Goal: Transaction & Acquisition: Subscribe to service/newsletter

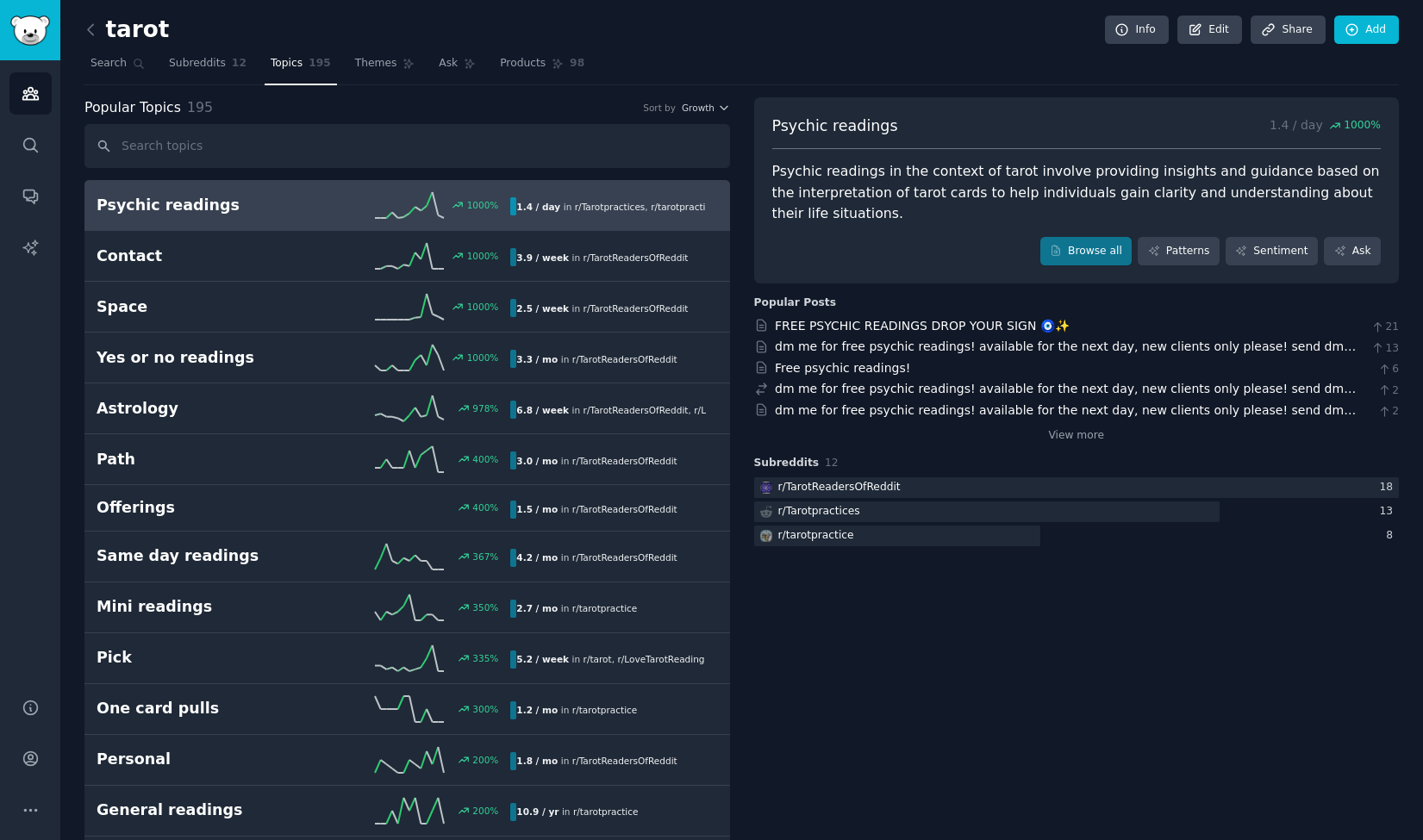
click at [575, 209] on span "r/ Tarotpractices" at bounding box center [610, 207] width 71 height 10
click at [1160, 255] on icon at bounding box center [1154, 250] width 12 height 12
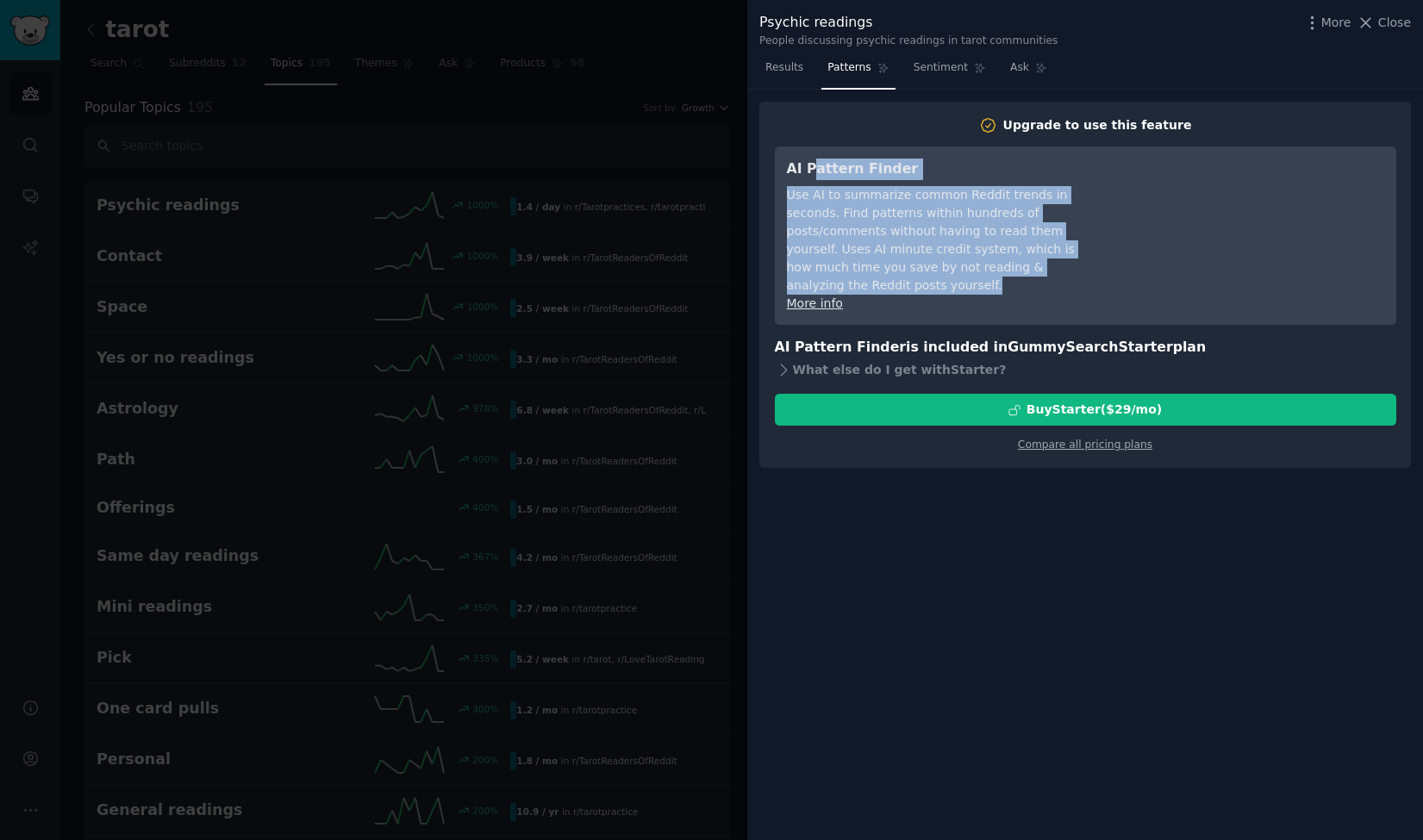
drag, startPoint x: 820, startPoint y: 174, endPoint x: 1088, endPoint y: 271, distance: 285.0
click at [1088, 271] on div "AI Pattern Finder Use AI to summarize common Reddit trends in seconds. Find pat…" at bounding box center [943, 235] width 314 height 155
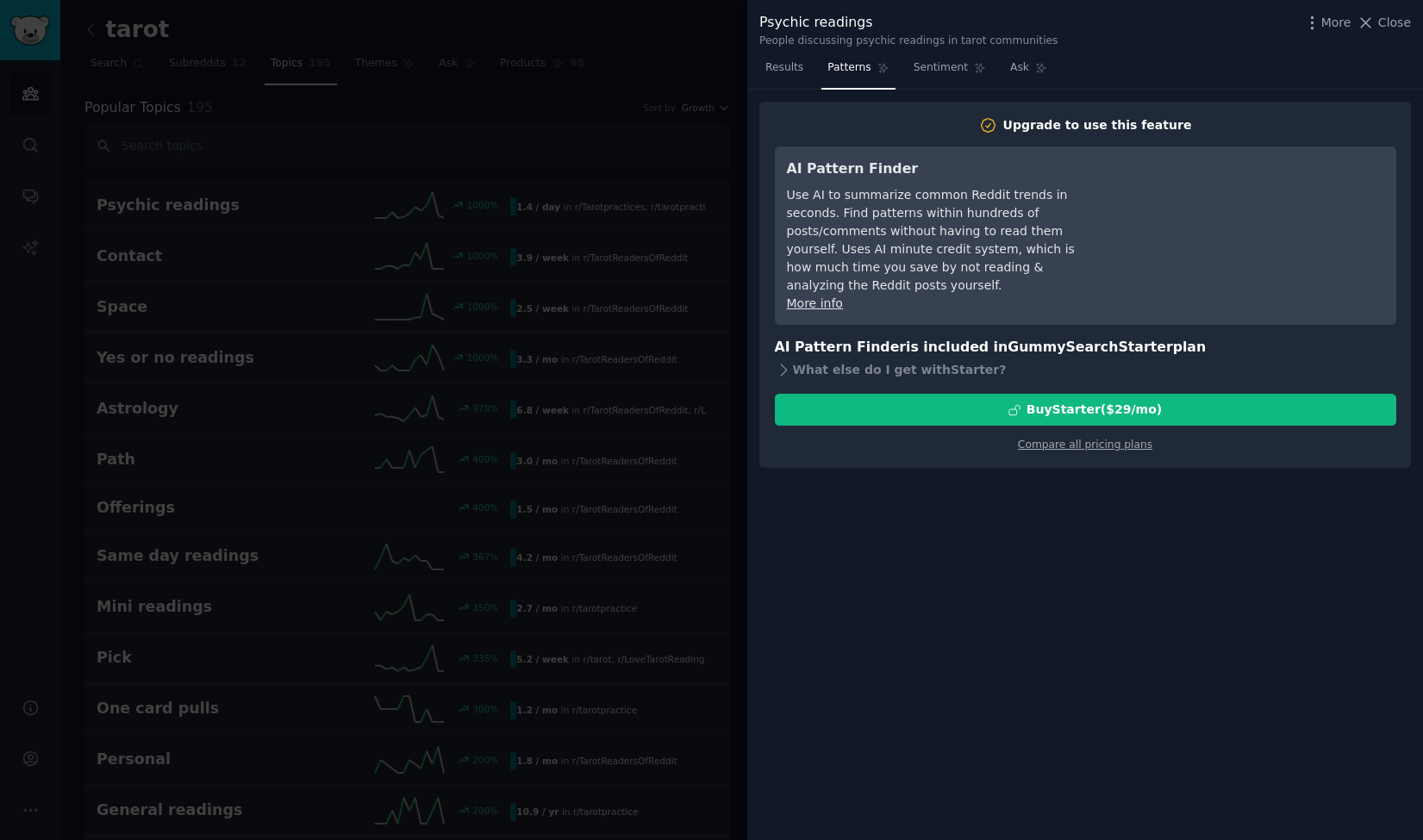
drag, startPoint x: 1088, startPoint y: 271, endPoint x: 1074, endPoint y: 281, distance: 17.2
click at [1074, 294] on div "More info" at bounding box center [943, 303] width 314 height 18
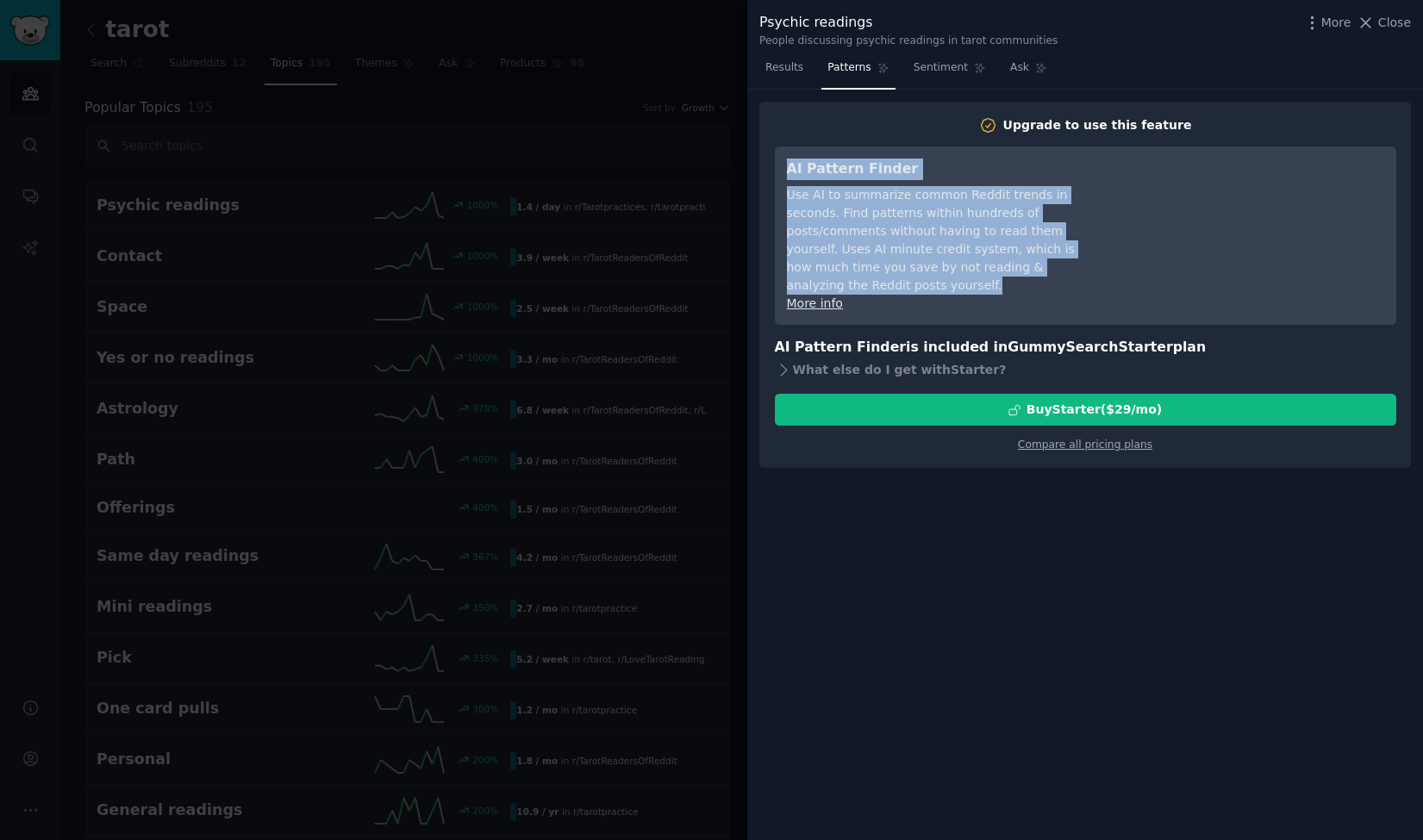
drag, startPoint x: 995, startPoint y: 273, endPoint x: 780, endPoint y: 167, distance: 239.7
click at [780, 167] on div "AI Pattern Finder Use AI to summarize common Reddit trends in seconds. Find pat…" at bounding box center [1085, 235] width 622 height 179
drag, startPoint x: 780, startPoint y: 167, endPoint x: 870, endPoint y: 225, distance: 107.1
click at [870, 225] on div "Use AI to summarize common Reddit trends in seconds. Find patterns within hundr…" at bounding box center [943, 240] width 314 height 109
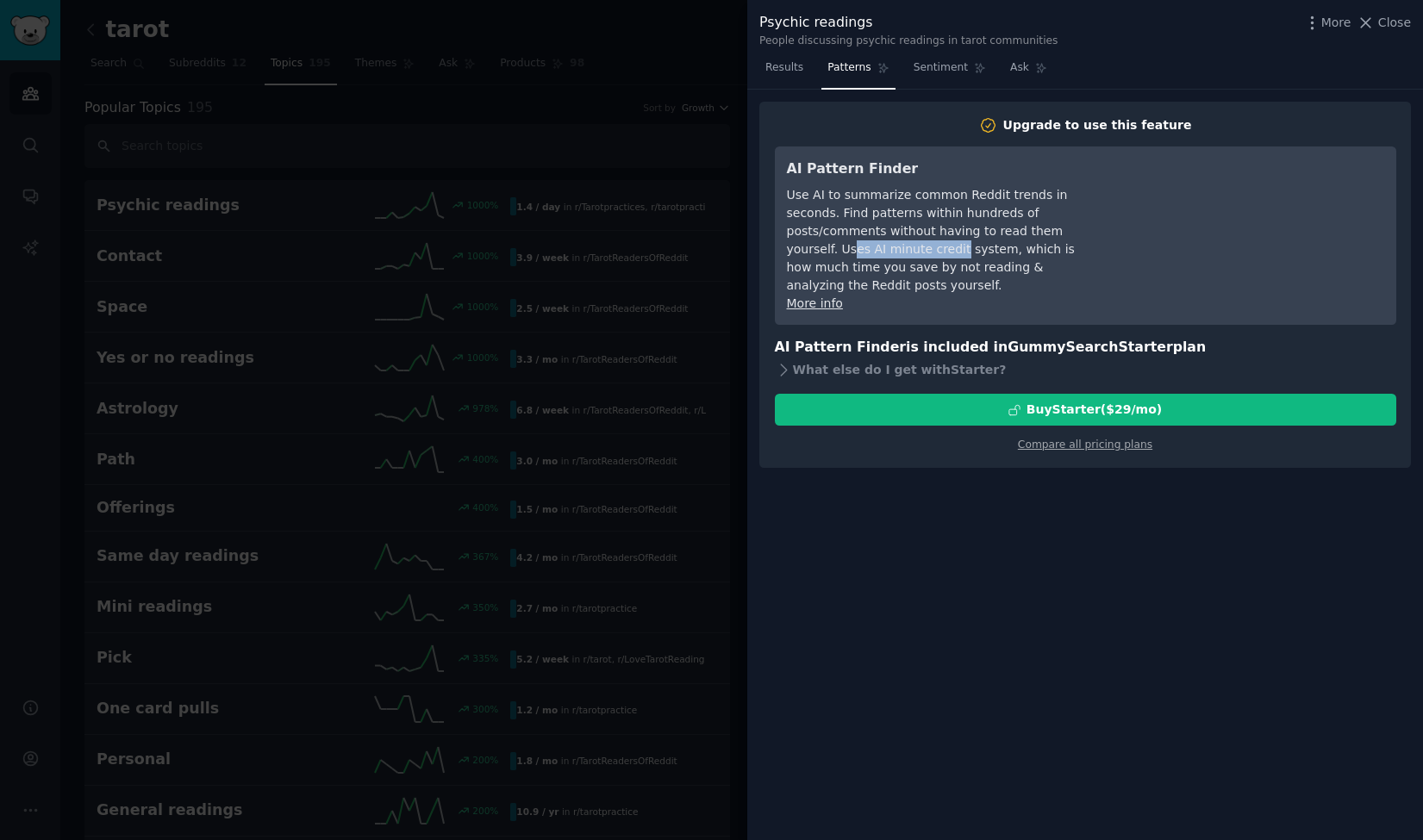
drag, startPoint x: 960, startPoint y: 225, endPoint x: 1062, endPoint y: 232, distance: 102.2
click at [1062, 232] on div "Use AI to summarize common Reddit trends in seconds. Find patterns within hundr…" at bounding box center [943, 240] width 314 height 109
drag, startPoint x: 1062, startPoint y: 232, endPoint x: 1058, endPoint y: 256, distance: 24.3
click at [1058, 256] on div "Use AI to summarize common Reddit trends in seconds. Find patterns within hundr…" at bounding box center [943, 240] width 314 height 109
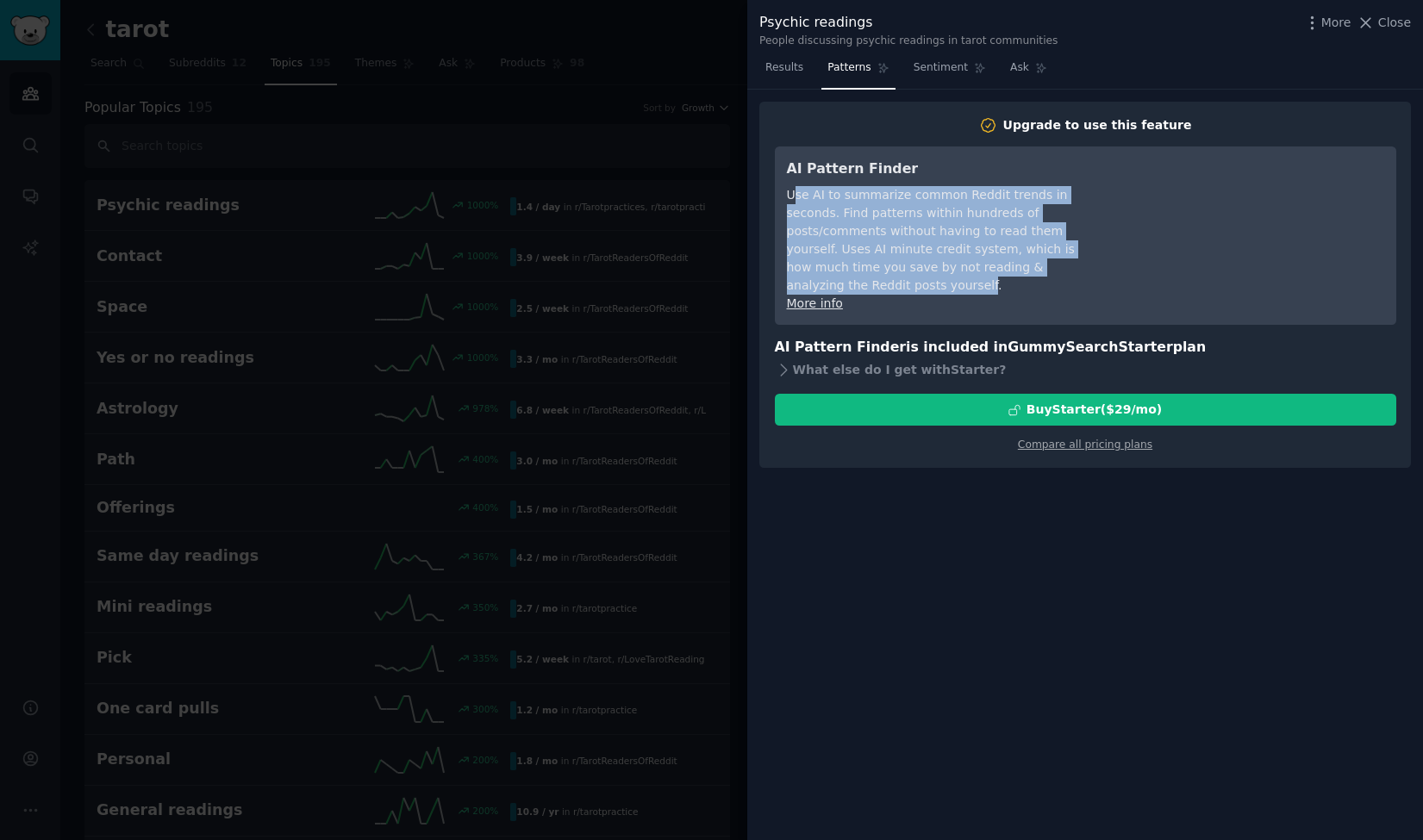
drag, startPoint x: 985, startPoint y: 266, endPoint x: 793, endPoint y: 196, distance: 204.4
click at [793, 196] on div "Use AI to summarize common Reddit trends in seconds. Find patterns within hundr…" at bounding box center [943, 240] width 314 height 109
drag, startPoint x: 793, startPoint y: 196, endPoint x: 858, endPoint y: 255, distance: 87.8
click at [860, 254] on div "Use AI to summarize common Reddit trends in seconds. Find patterns within hundr…" at bounding box center [943, 240] width 314 height 109
click at [875, 274] on div "Use AI to summarize common Reddit trends in seconds. Find patterns within hundr…" at bounding box center [943, 240] width 314 height 109
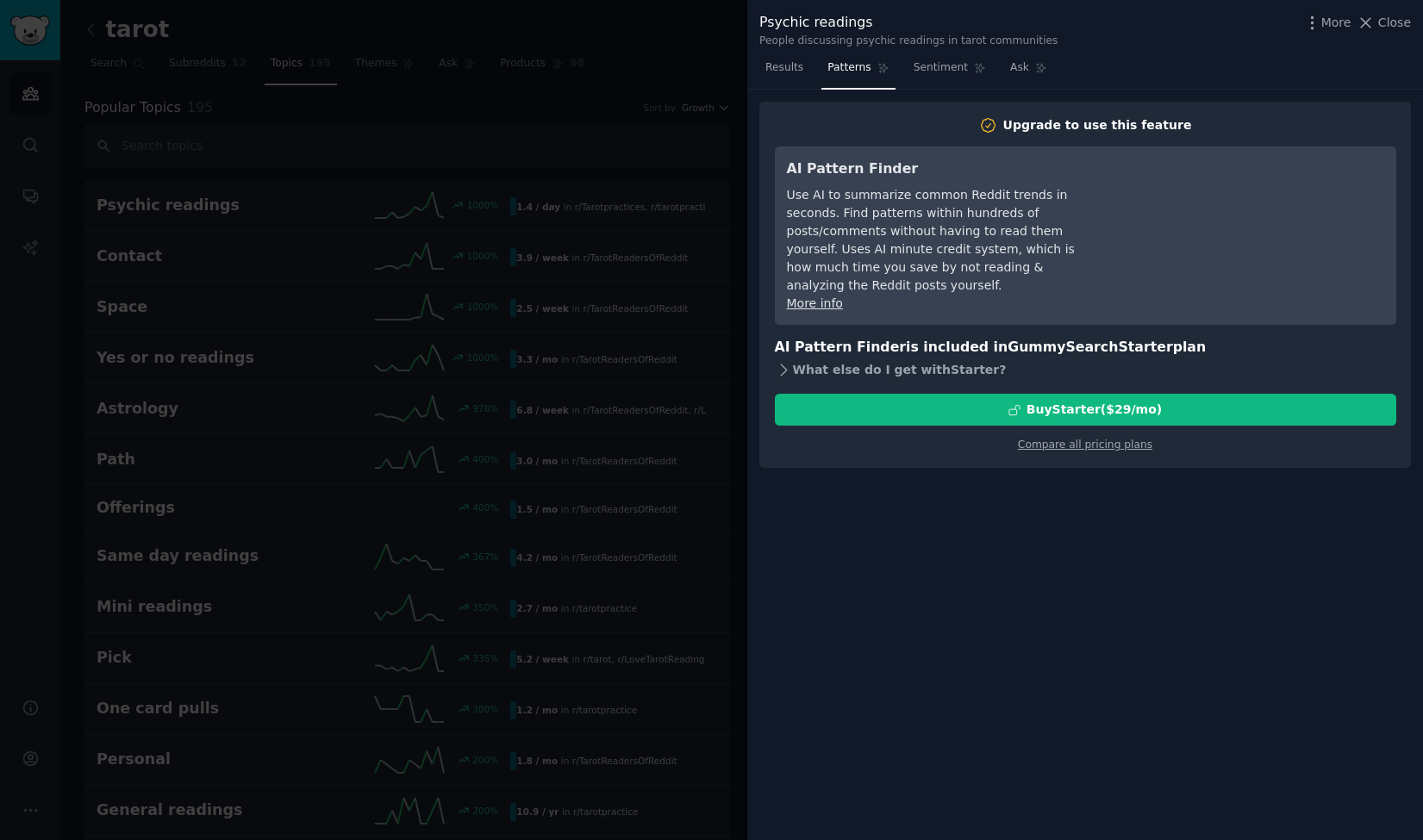
click at [805, 357] on div "What else do I get with Starter ?" at bounding box center [1085, 369] width 622 height 24
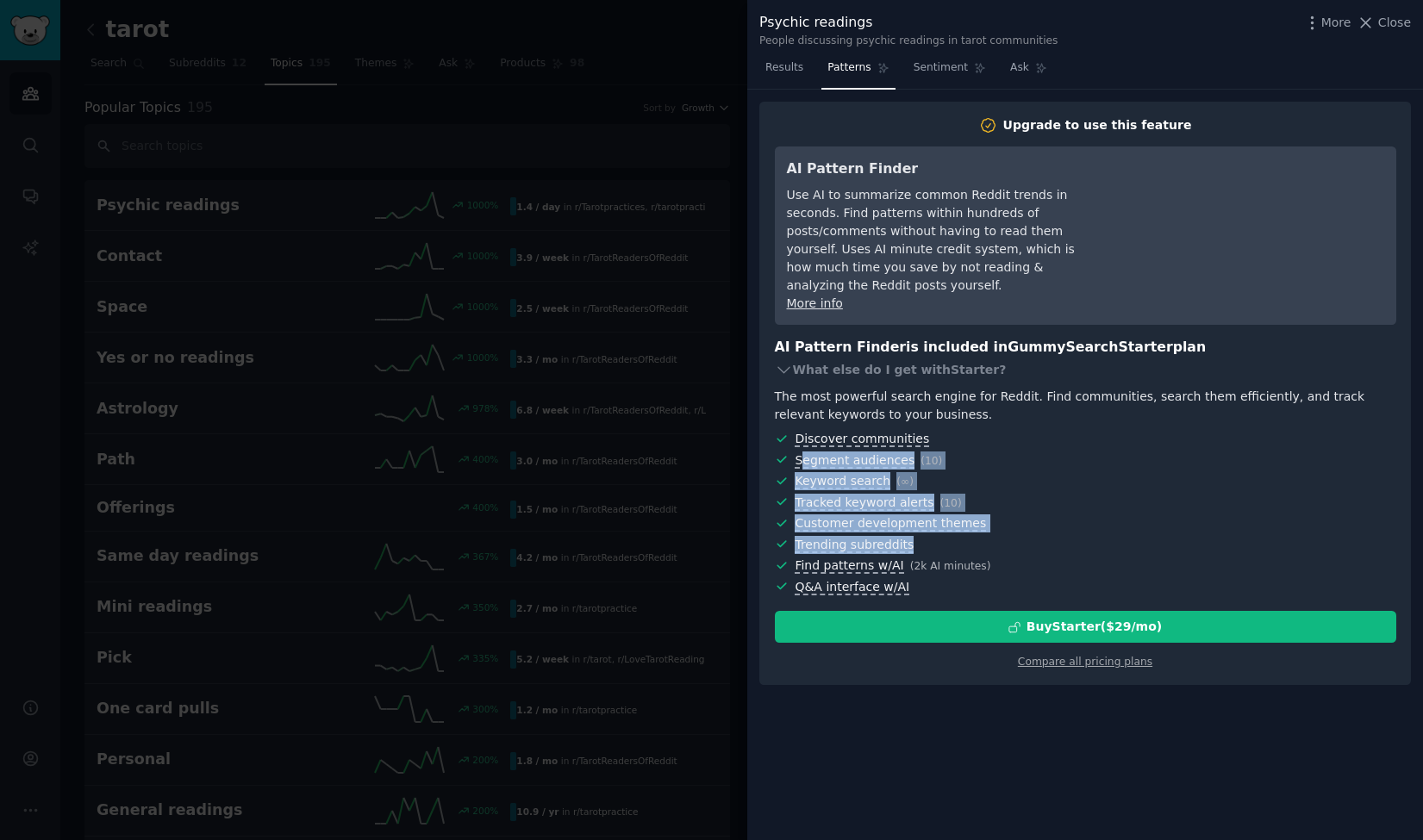
drag, startPoint x: 985, startPoint y: 521, endPoint x: 799, endPoint y: 431, distance: 206.6
click at [799, 431] on ul "Discover communities Segment audiences ( 10 ) Keyword search ( ∞ ) Tracked keyw…" at bounding box center [1085, 513] width 622 height 167
drag, startPoint x: 799, startPoint y: 431, endPoint x: 1058, endPoint y: 456, distance: 260.2
click at [1058, 472] on span "Keyword search ( ∞ )" at bounding box center [1095, 481] width 601 height 18
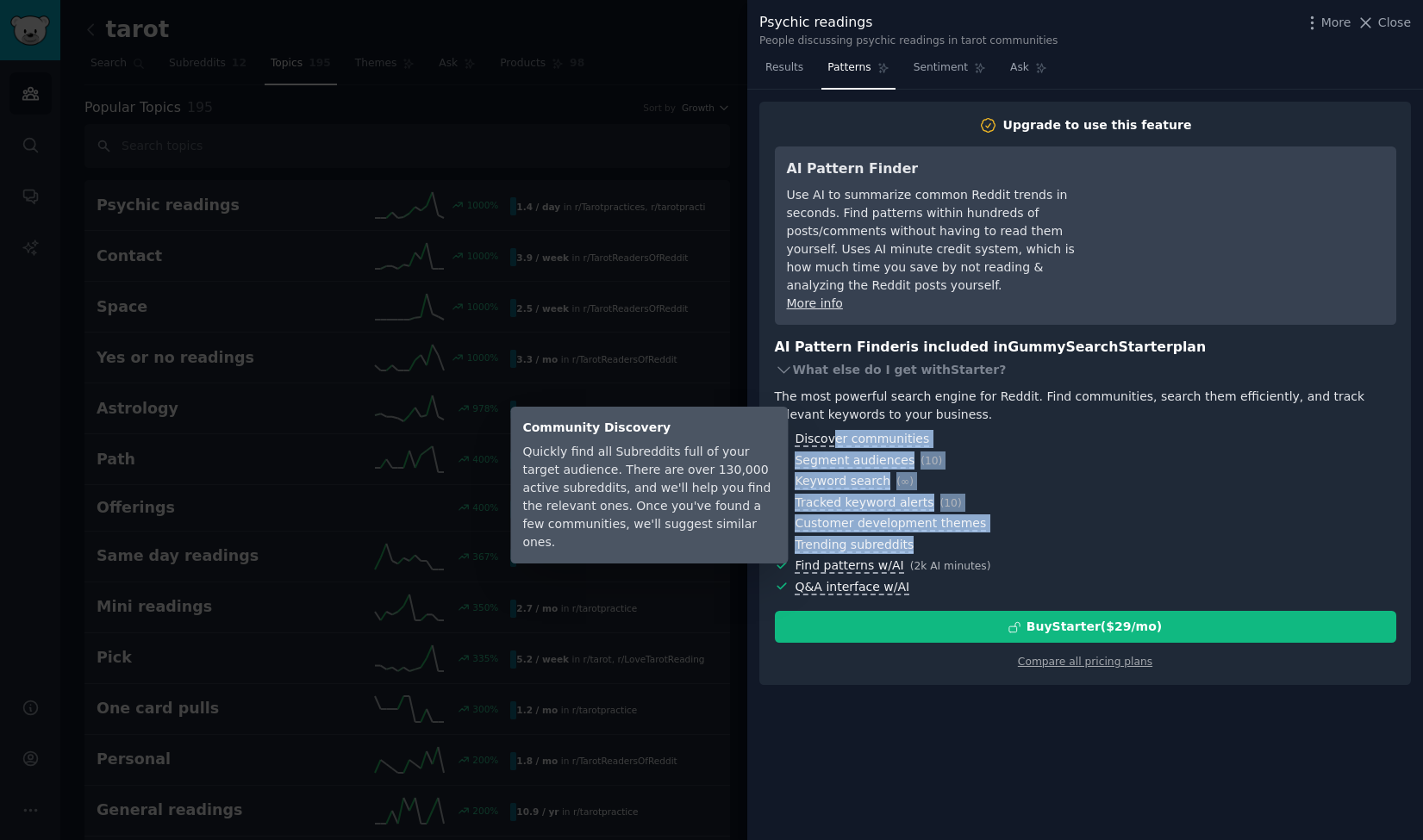
drag, startPoint x: 1007, startPoint y: 532, endPoint x: 831, endPoint y: 423, distance: 207.0
click at [831, 430] on ul "Discover communities Segment audiences ( 10 ) Keyword search ( ∞ ) Tracked keyw…" at bounding box center [1085, 513] width 622 height 167
drag, startPoint x: 831, startPoint y: 423, endPoint x: 1073, endPoint y: 442, distance: 242.7
click at [1073, 452] on span "Segment audiences ( 10 )" at bounding box center [1095, 461] width 601 height 18
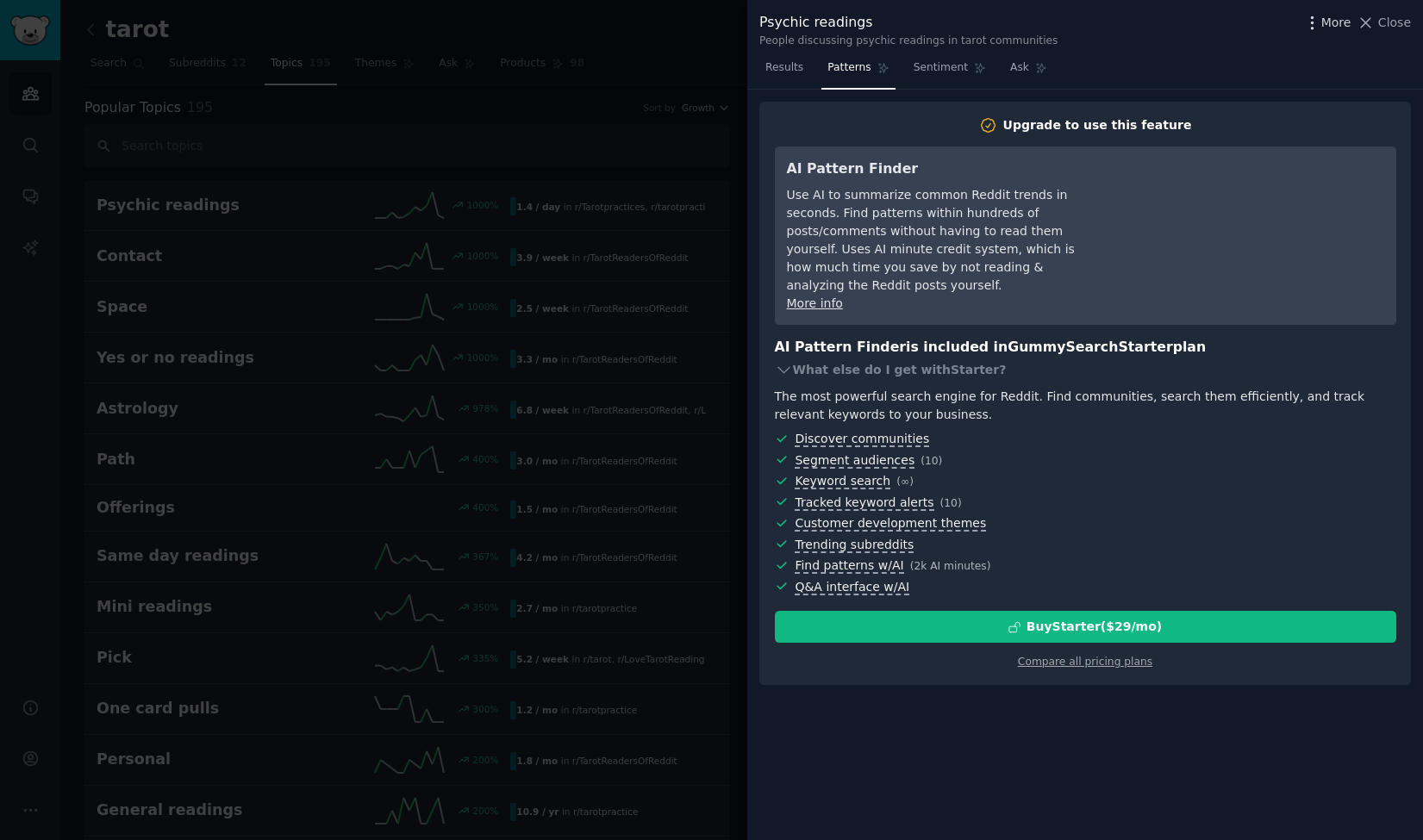
click at [1330, 24] on span "More" at bounding box center [1336, 23] width 30 height 18
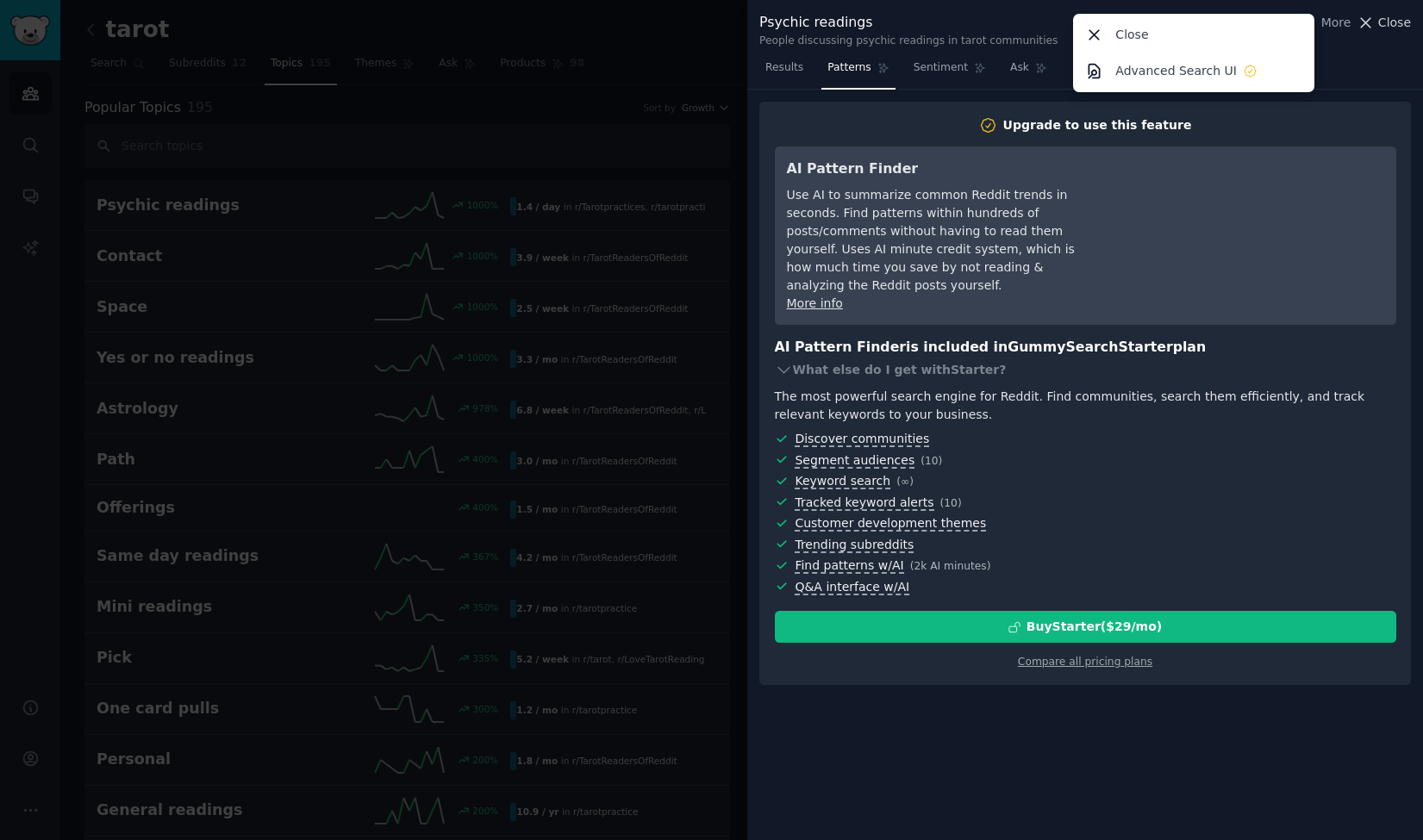
click at [1371, 28] on icon at bounding box center [1365, 23] width 18 height 18
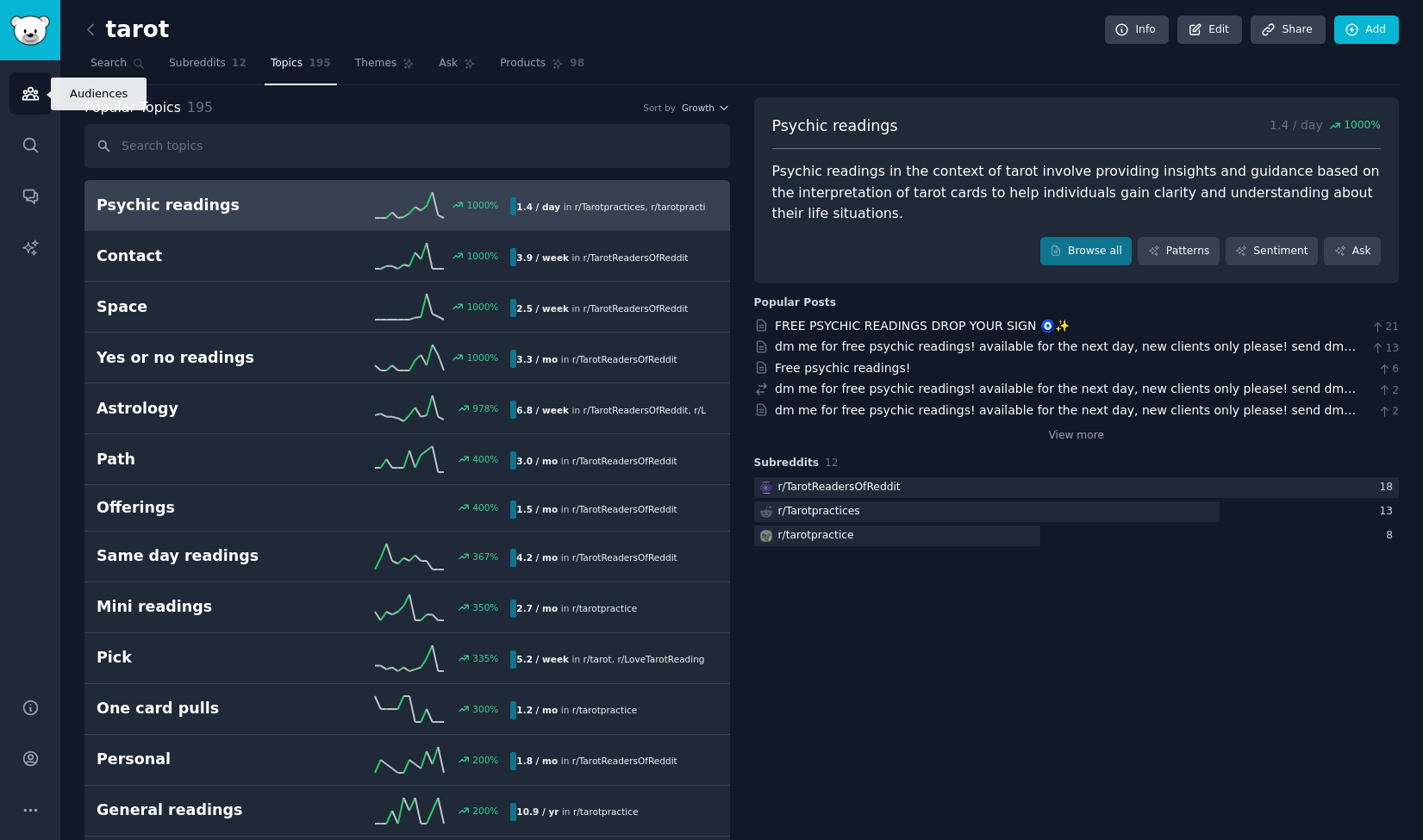
click at [41, 84] on link "Audiences" at bounding box center [30, 94] width 42 height 42
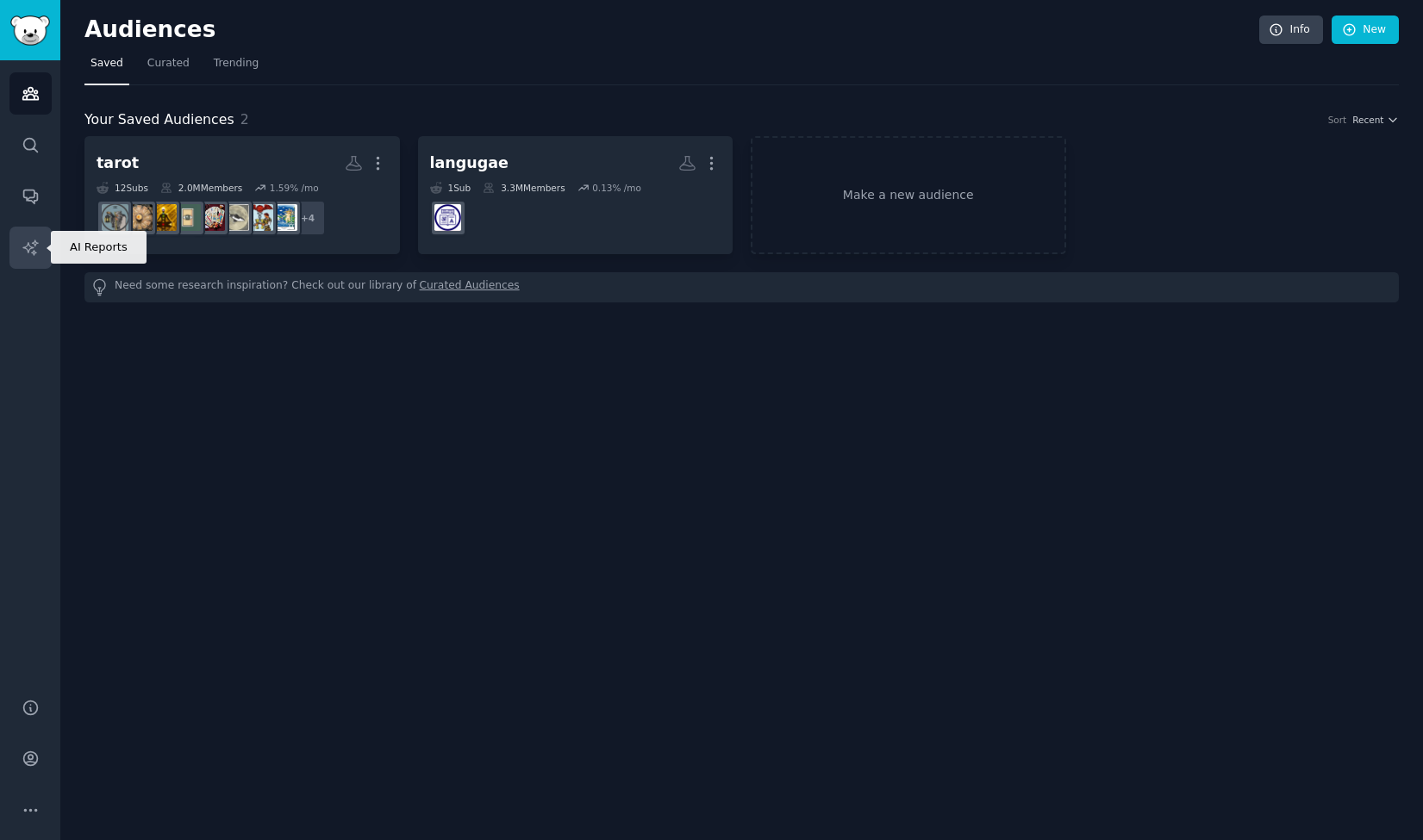
click at [29, 260] on link "AI Reports" at bounding box center [30, 247] width 42 height 42
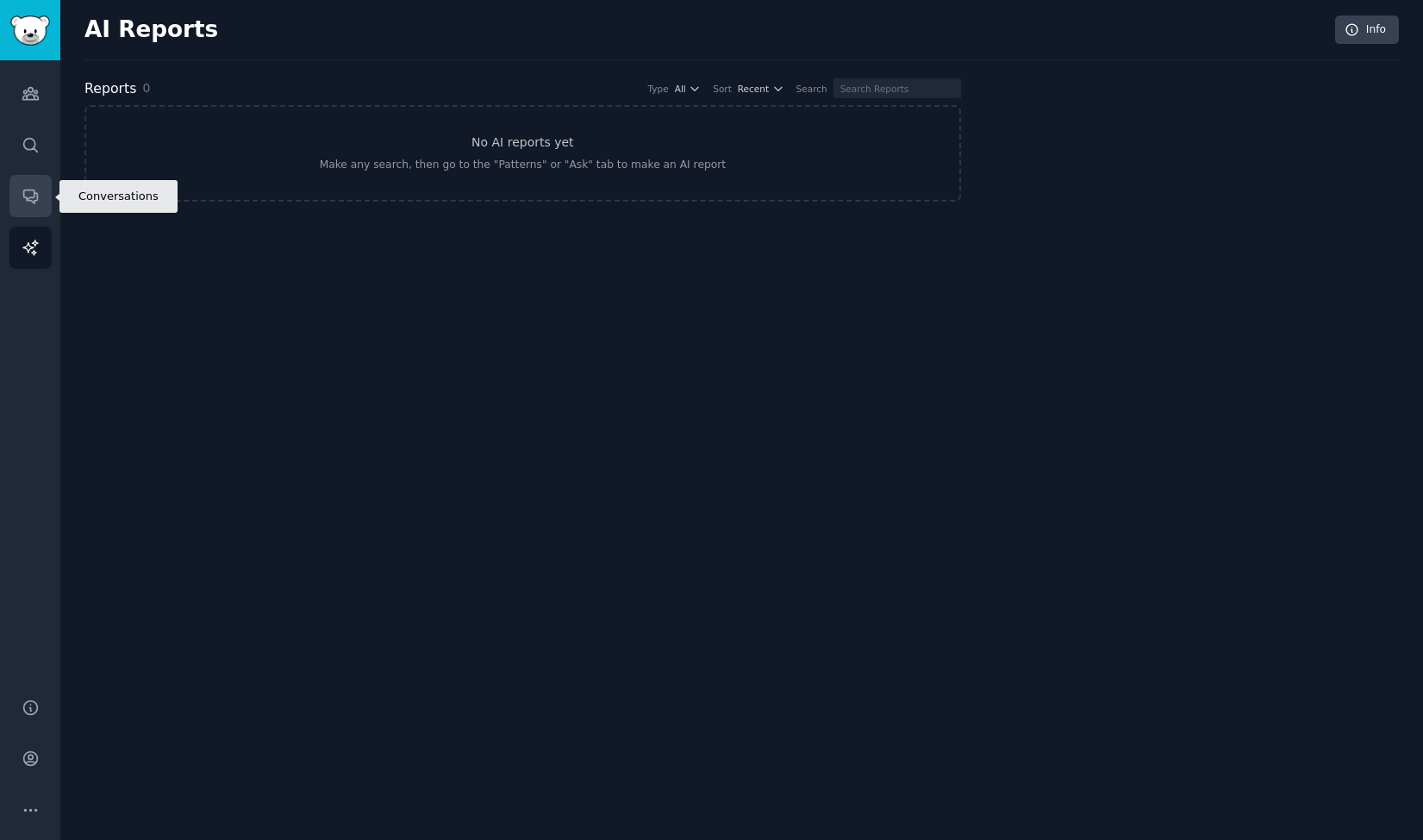
click at [28, 210] on link "Conversations" at bounding box center [30, 196] width 42 height 42
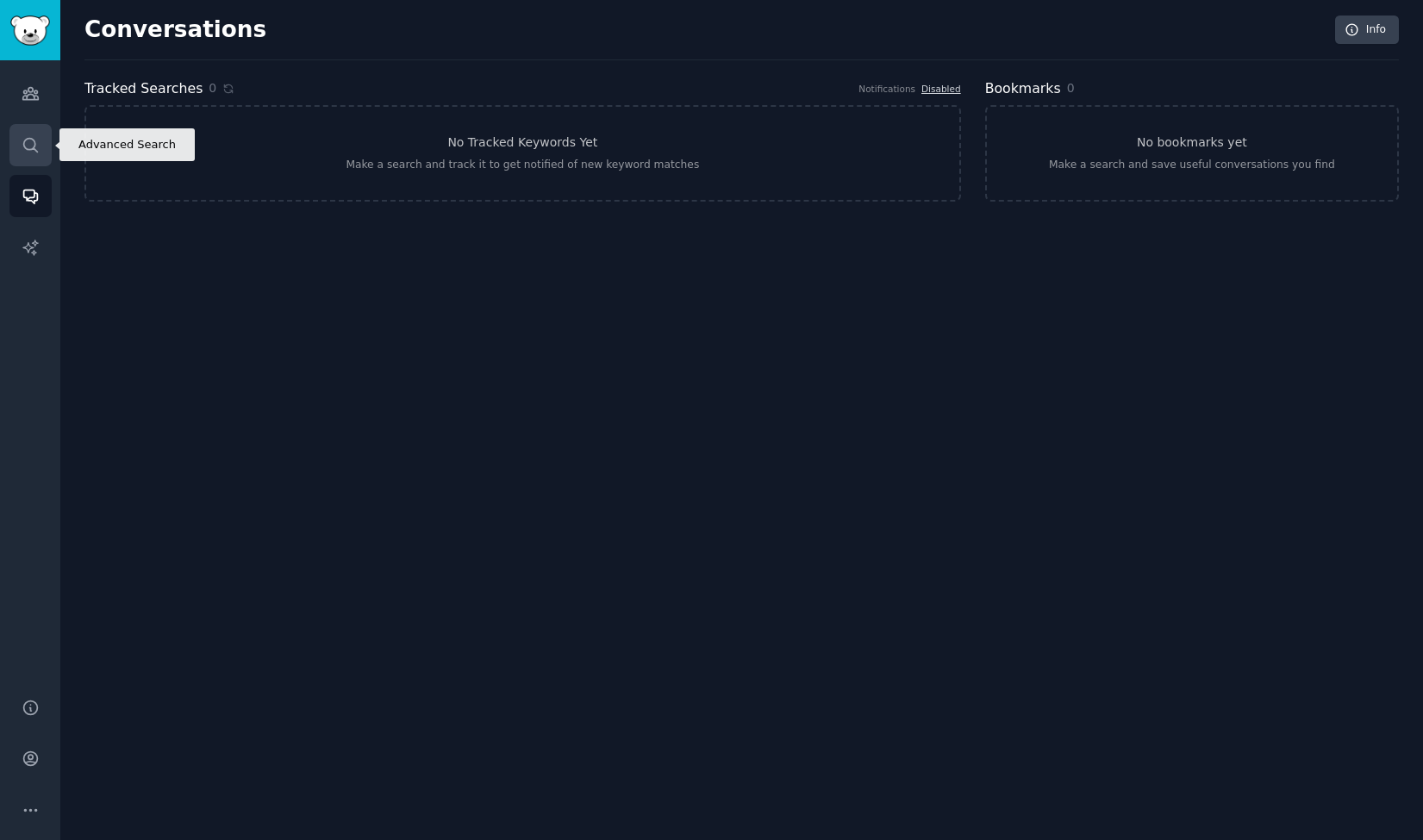
click at [28, 154] on icon "Sidebar" at bounding box center [31, 145] width 18 height 18
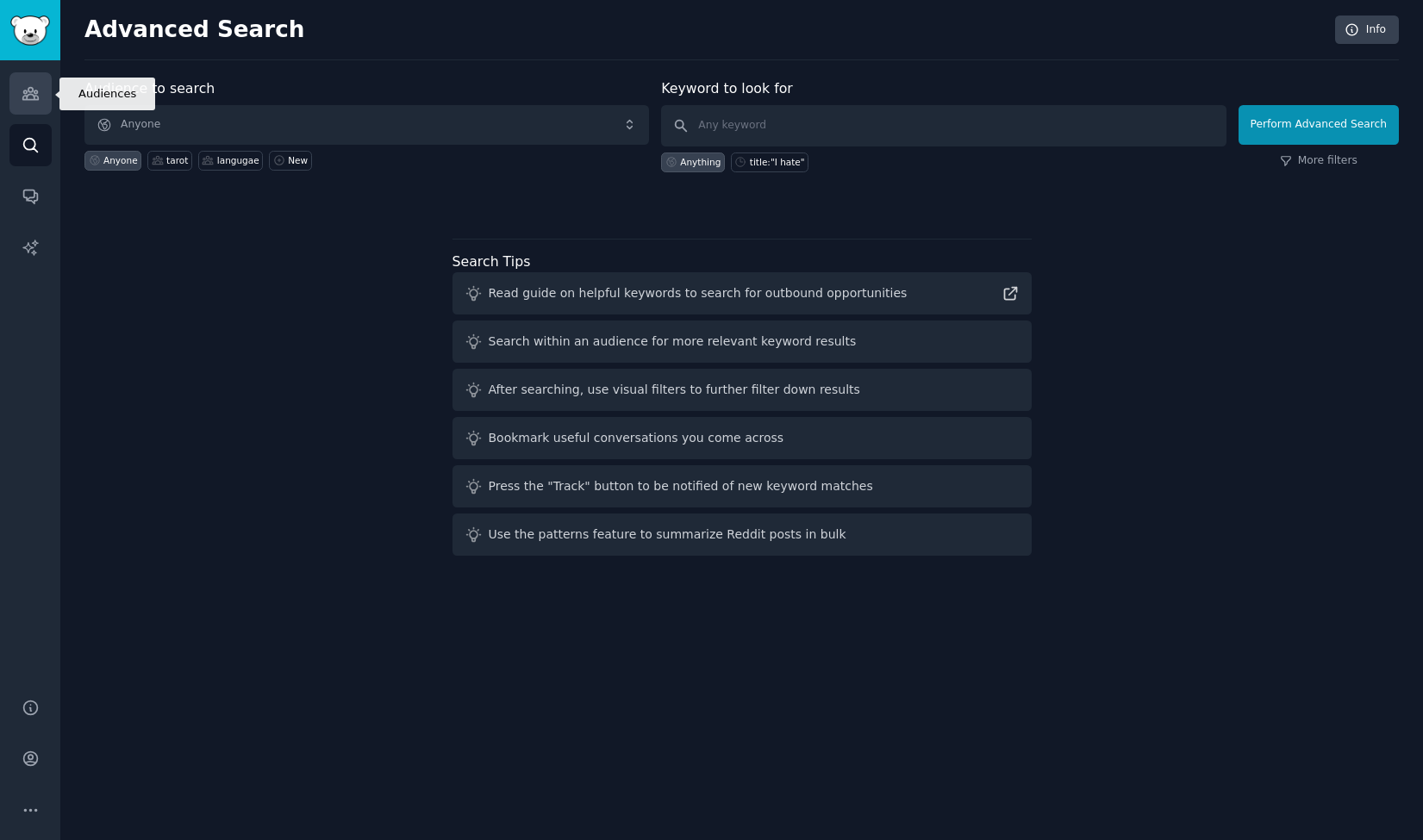
click at [23, 94] on icon "Sidebar" at bounding box center [31, 94] width 18 height 18
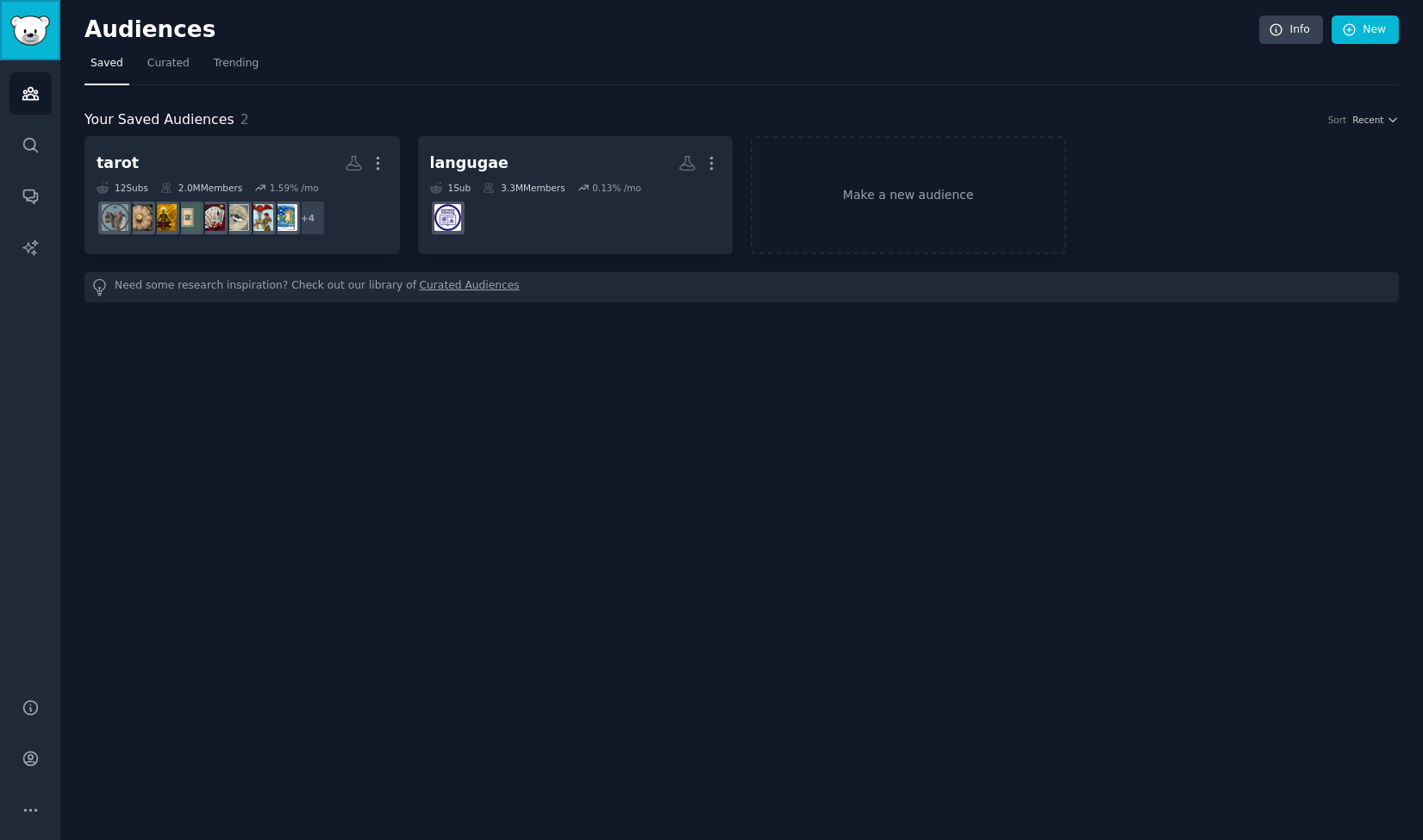
click at [33, 36] on img "Sidebar" at bounding box center [30, 31] width 40 height 30
click at [35, 764] on icon "Sidebar" at bounding box center [30, 759] width 14 height 14
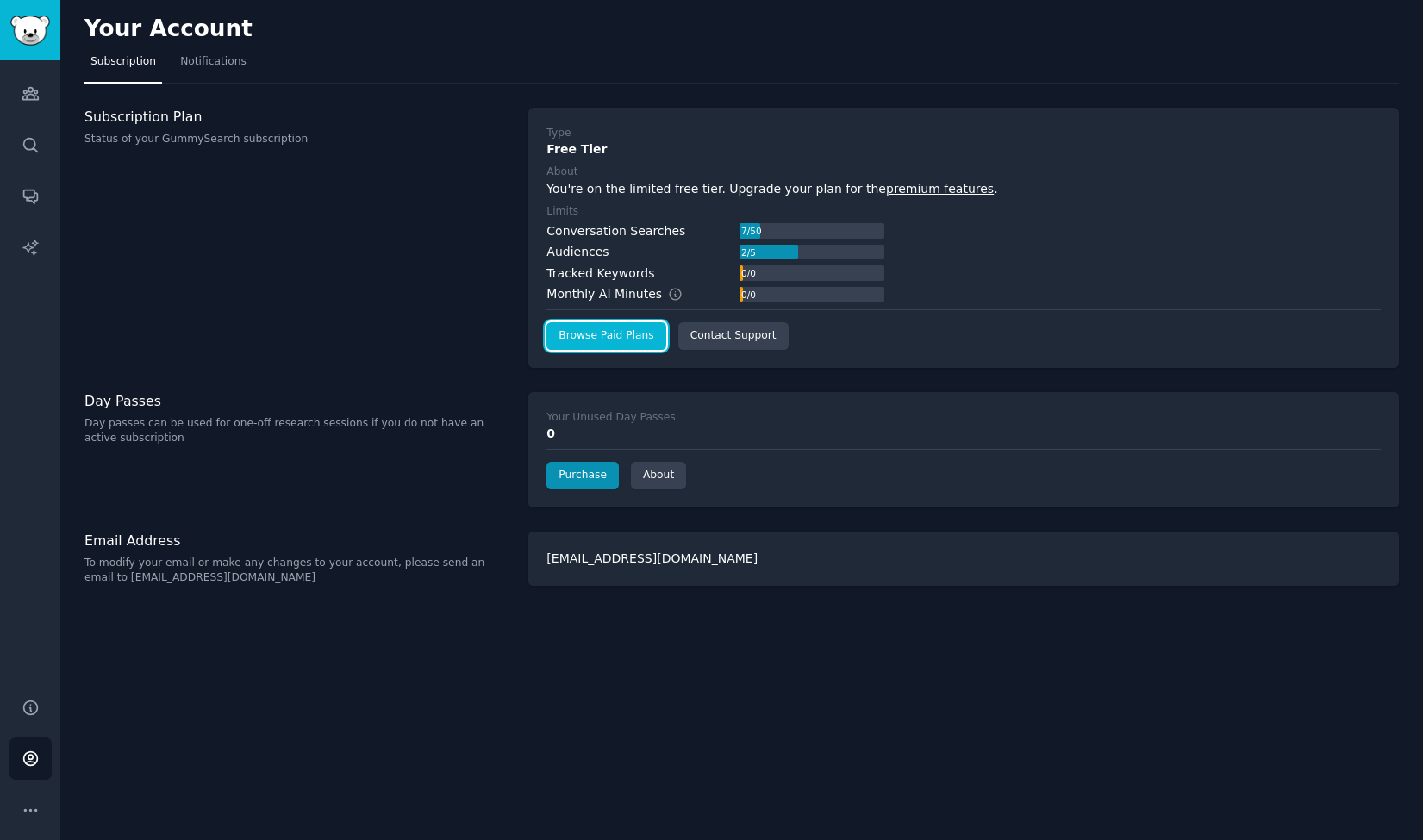
click at [597, 340] on link "Browse Paid Plans" at bounding box center [606, 336] width 119 height 28
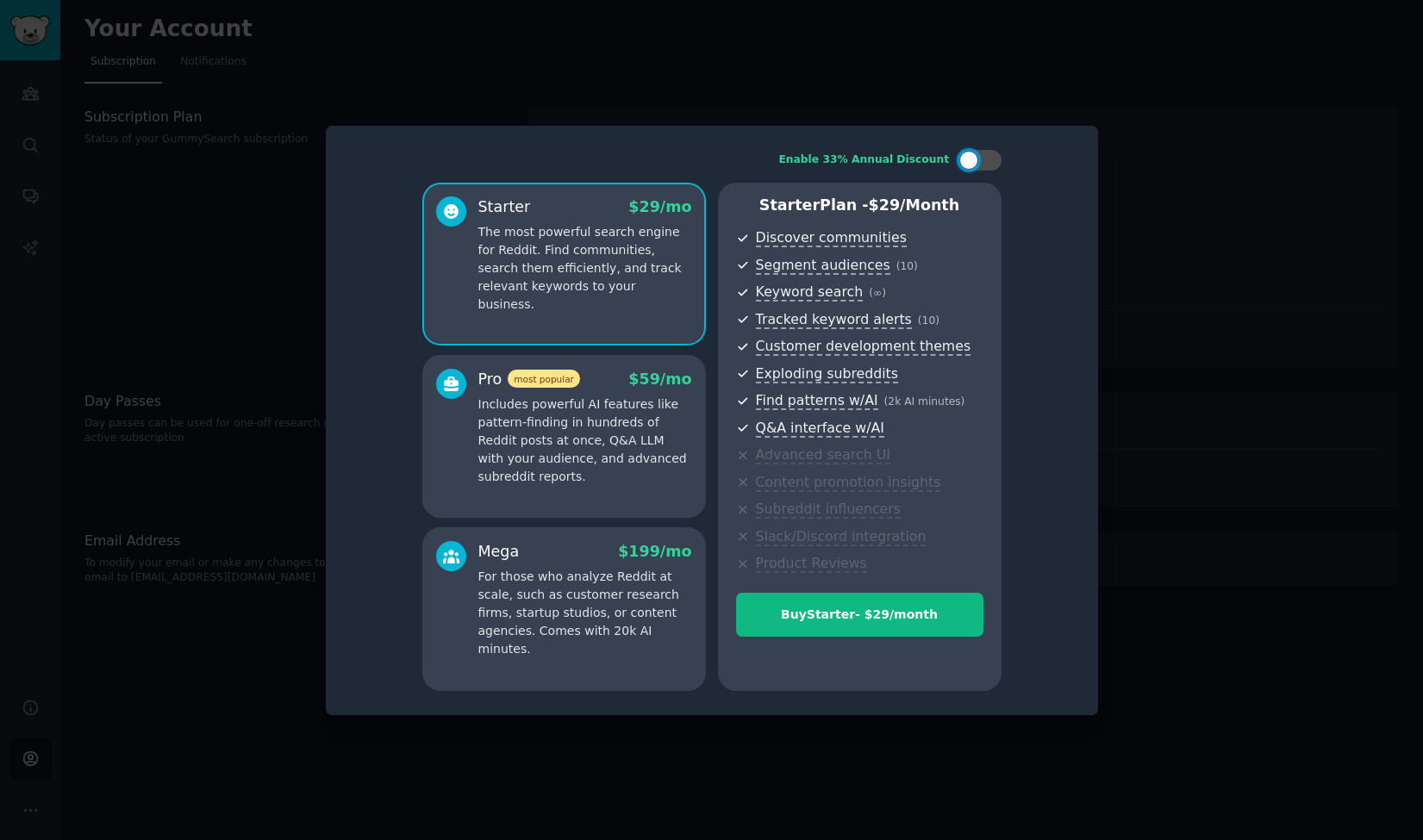
click at [1180, 279] on div at bounding box center [712, 420] width 1423 height 840
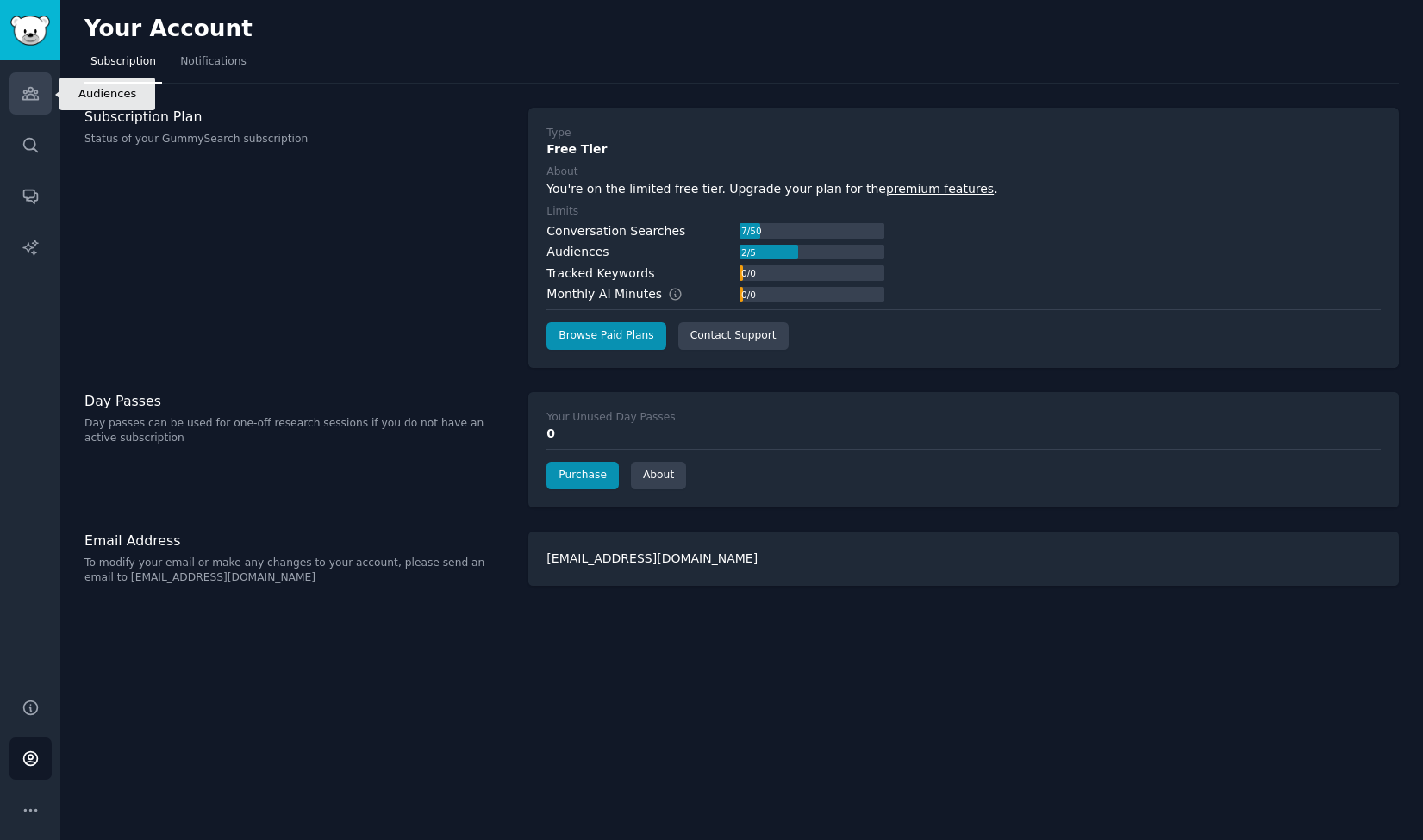
click at [47, 99] on link "Audiences" at bounding box center [30, 94] width 42 height 42
